Goal: Check status: Check status

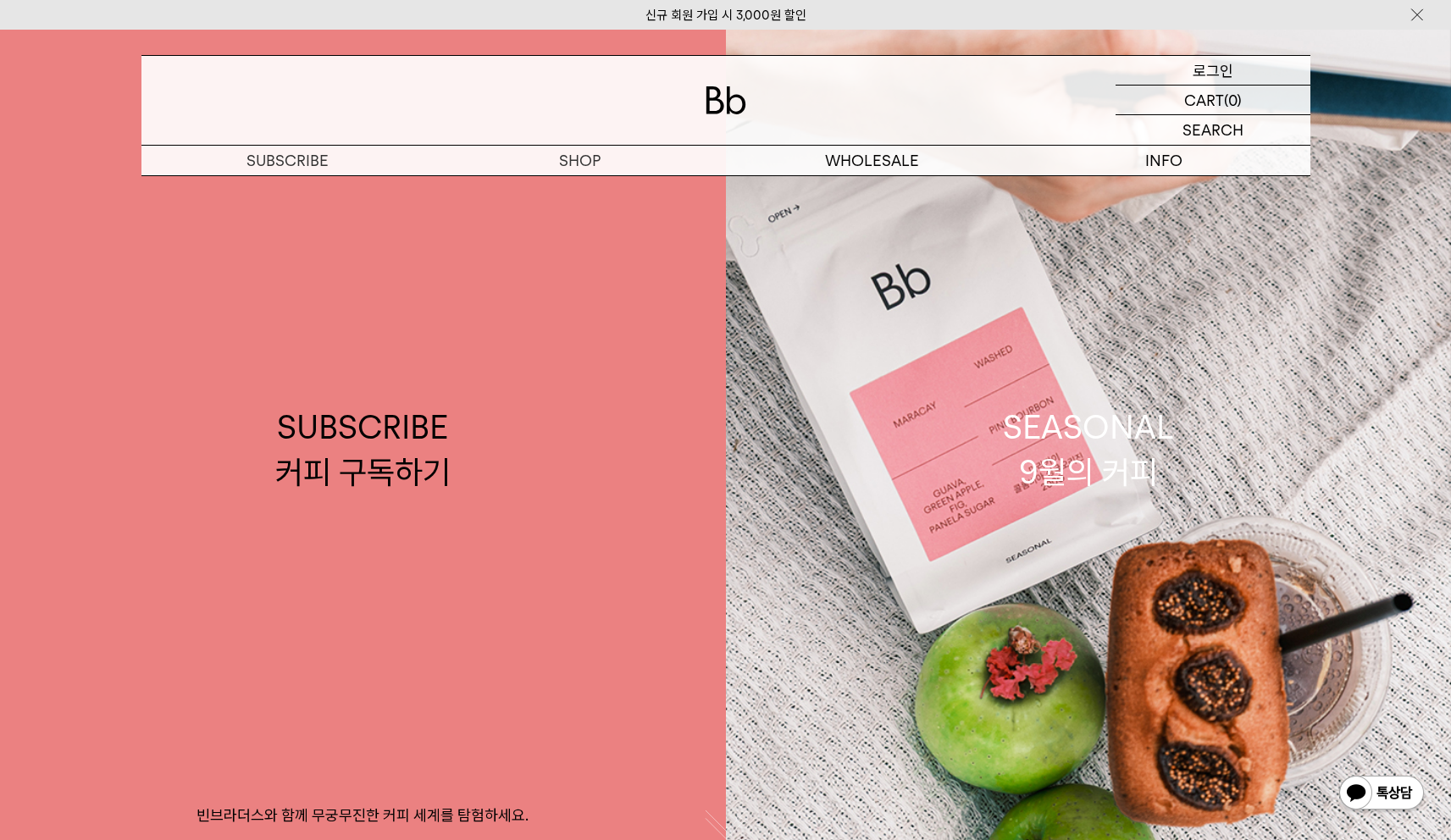
click at [1201, 59] on p "로그인" at bounding box center [1213, 70] width 41 height 29
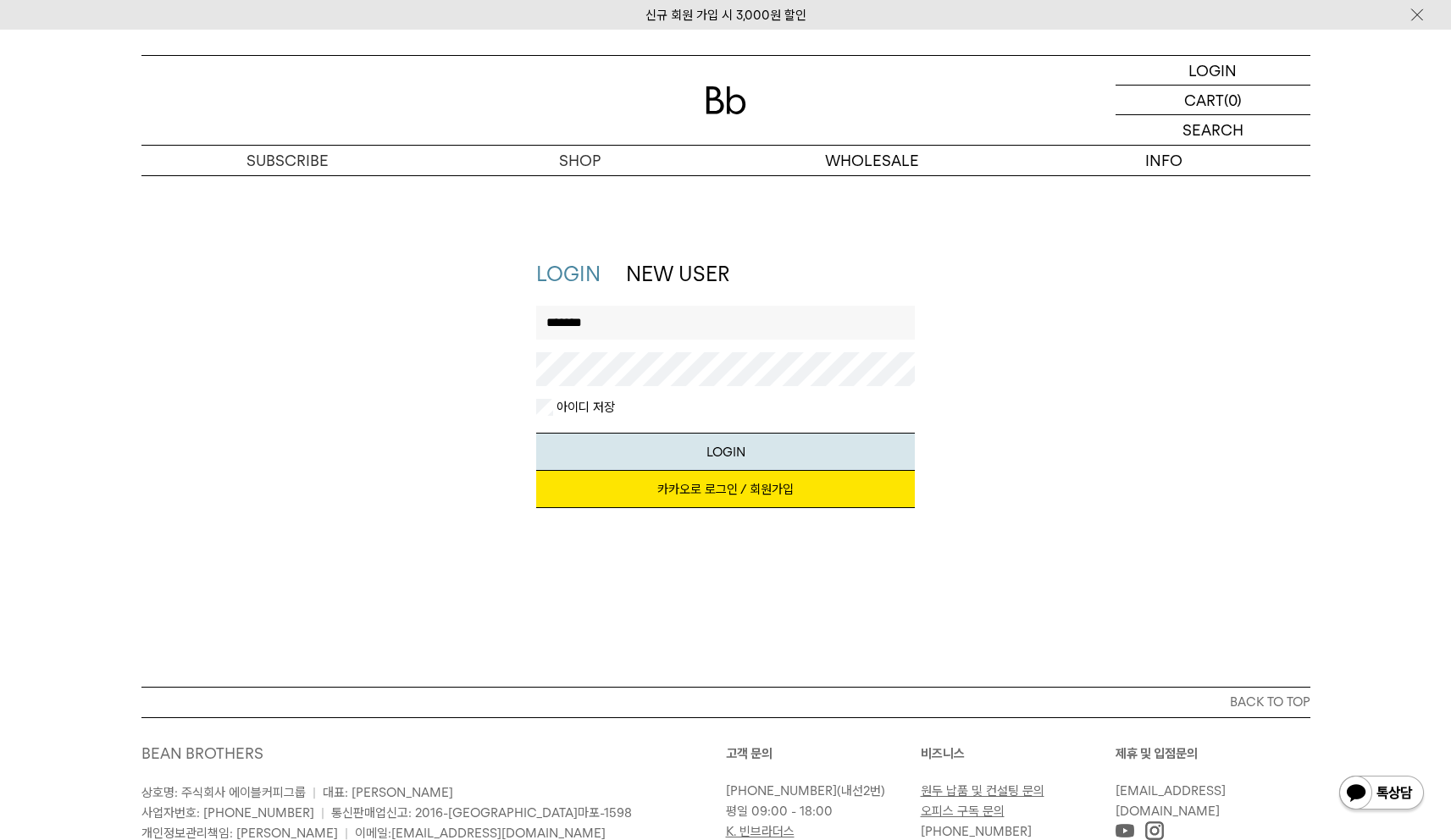
click at [536, 433] on button "LOGIN" at bounding box center [726, 451] width 378 height 38
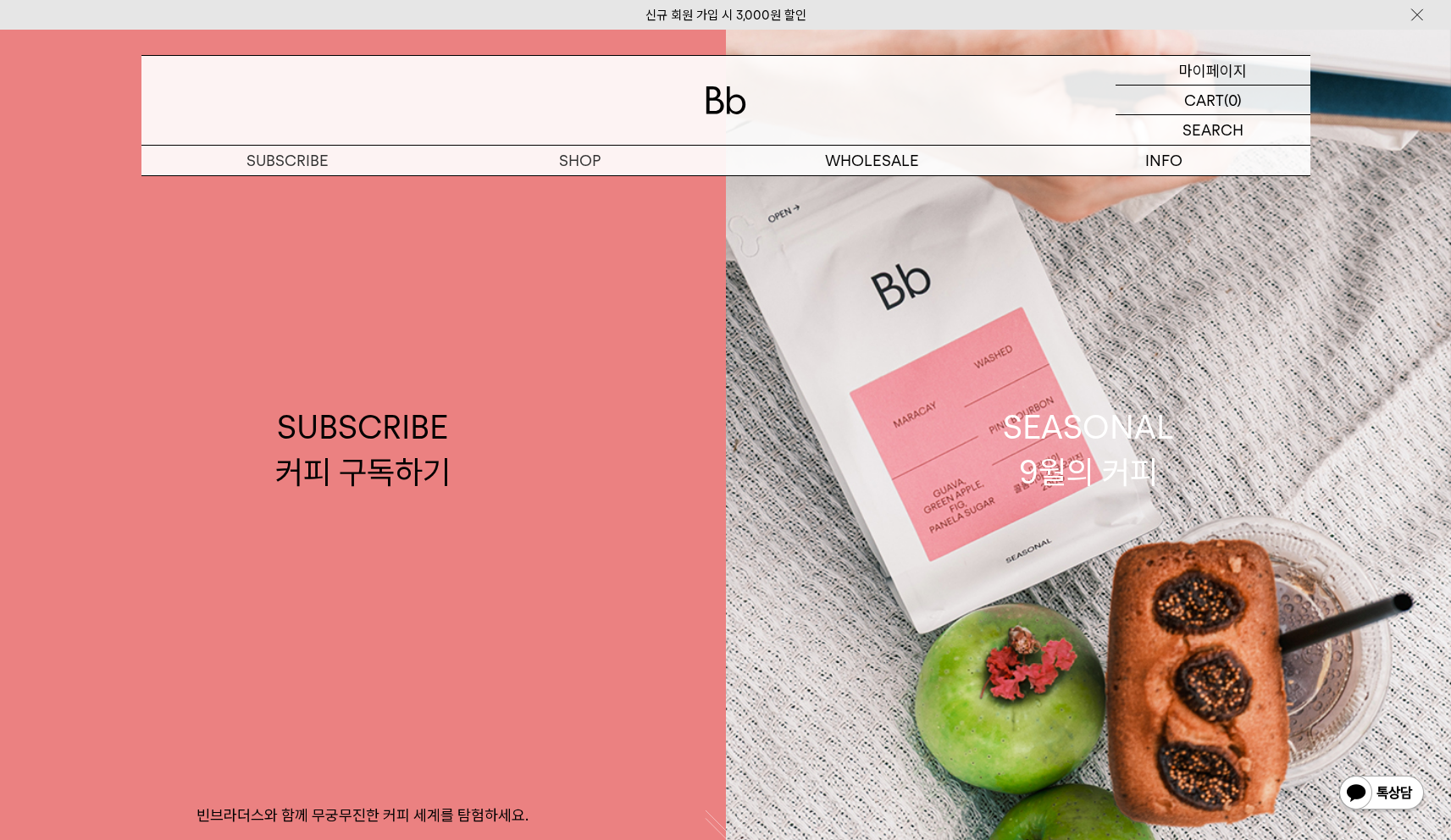
click at [1180, 73] on p "마이페이지" at bounding box center [1213, 70] width 68 height 29
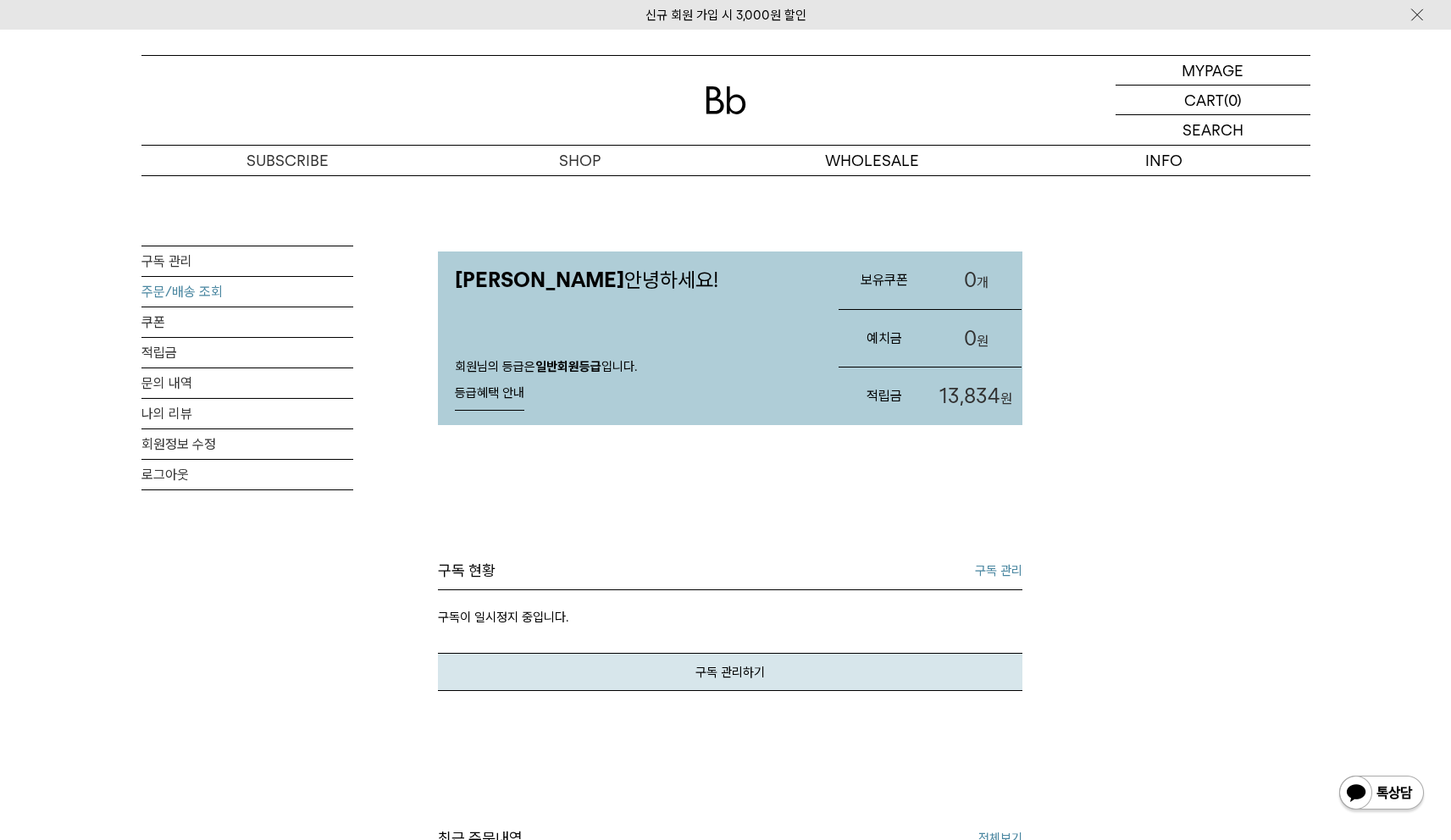
click at [197, 289] on link "주문/배송 조회" at bounding box center [248, 291] width 212 height 30
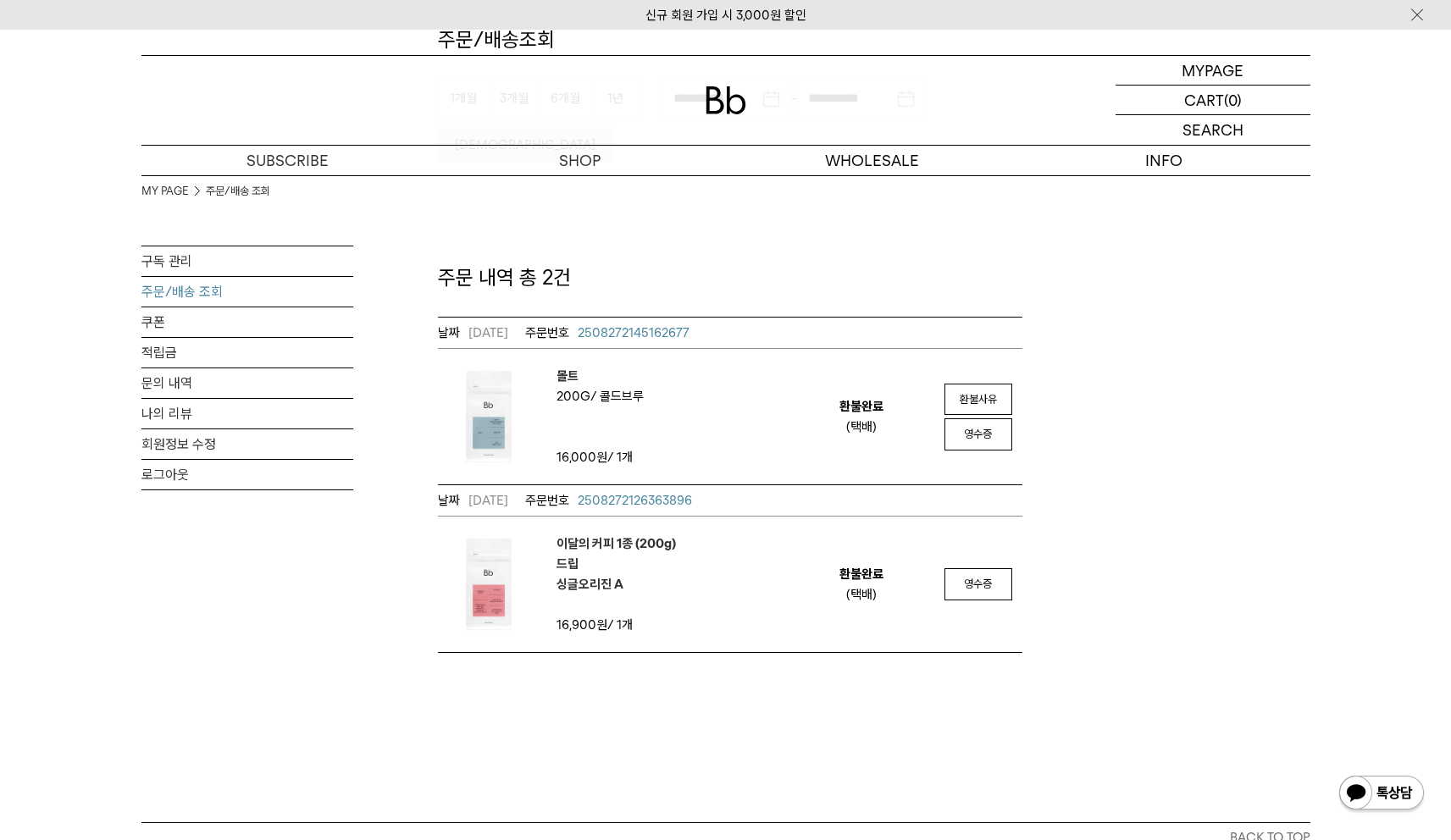
scroll to position [168, 0]
